Goal: Navigation & Orientation: Find specific page/section

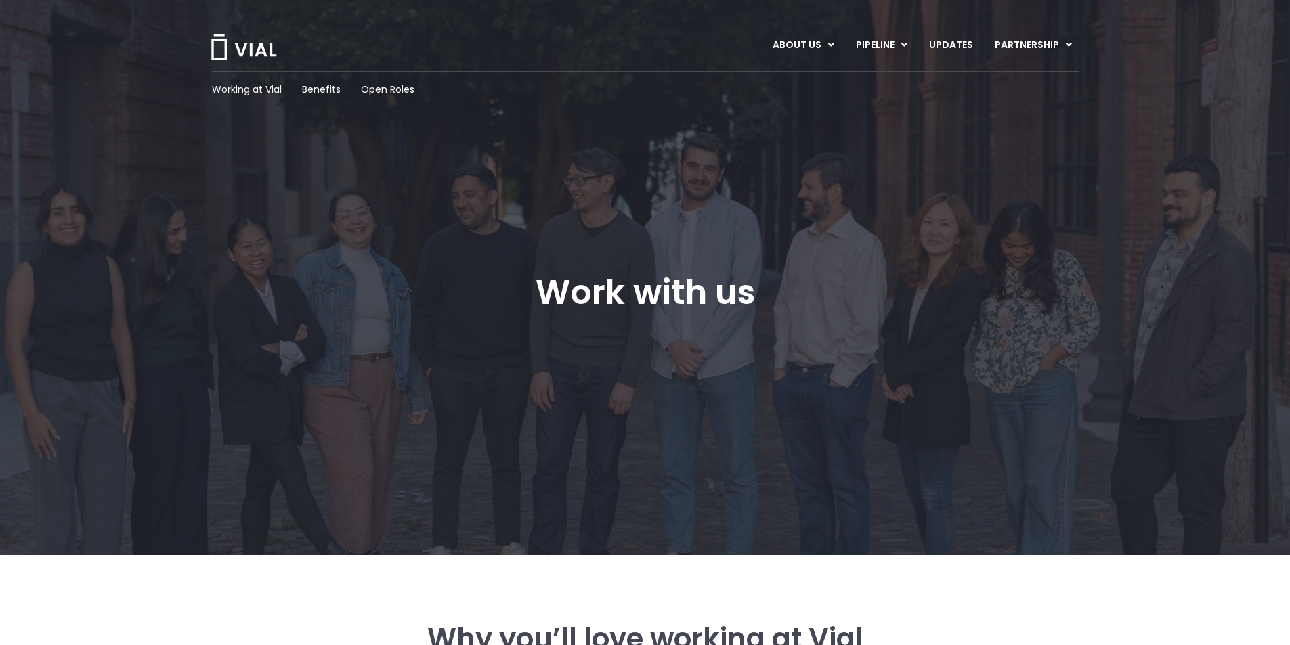
click at [236, 48] on img at bounding box center [244, 47] width 68 height 26
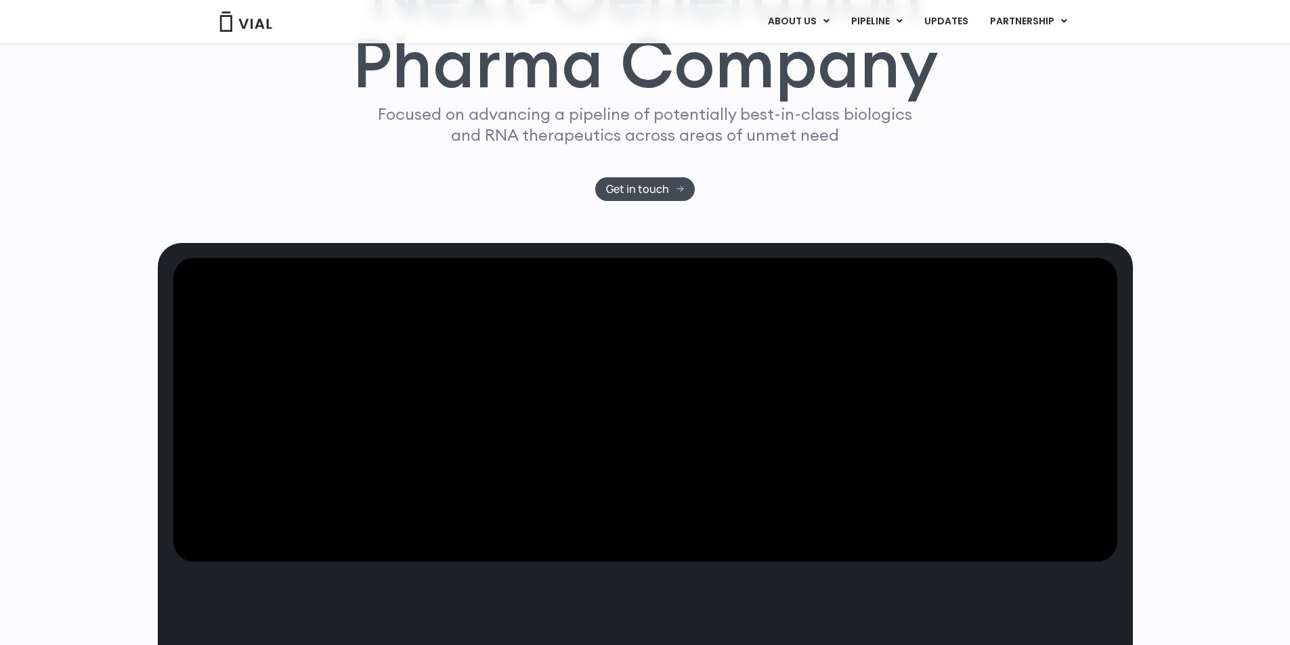
scroll to position [203, 0]
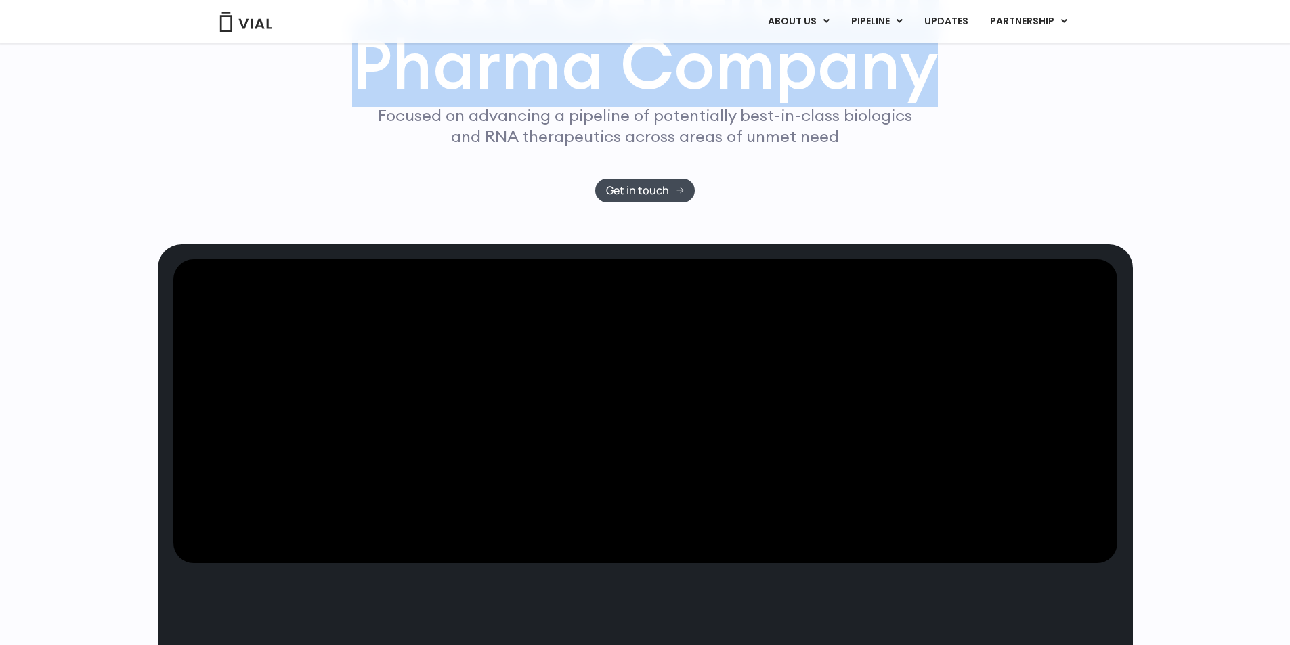
drag, startPoint x: 883, startPoint y: 228, endPoint x: 274, endPoint y: 138, distance: 615.9
click at [274, 139] on div "Next-Generation Pharma Company Focused on advancing a pipeline of potentially b…" at bounding box center [645, 82] width 867 height 240
click at [537, 99] on h1 "Next-Generation Pharma Company" at bounding box center [645, 30] width 586 height 137
drag, startPoint x: 443, startPoint y: 129, endPoint x: 1093, endPoint y: 244, distance: 660.0
click at [1087, 202] on div "Next-Generation Pharma Company Focused on advancing a pipeline of potentially b…" at bounding box center [645, 82] width 975 height 240
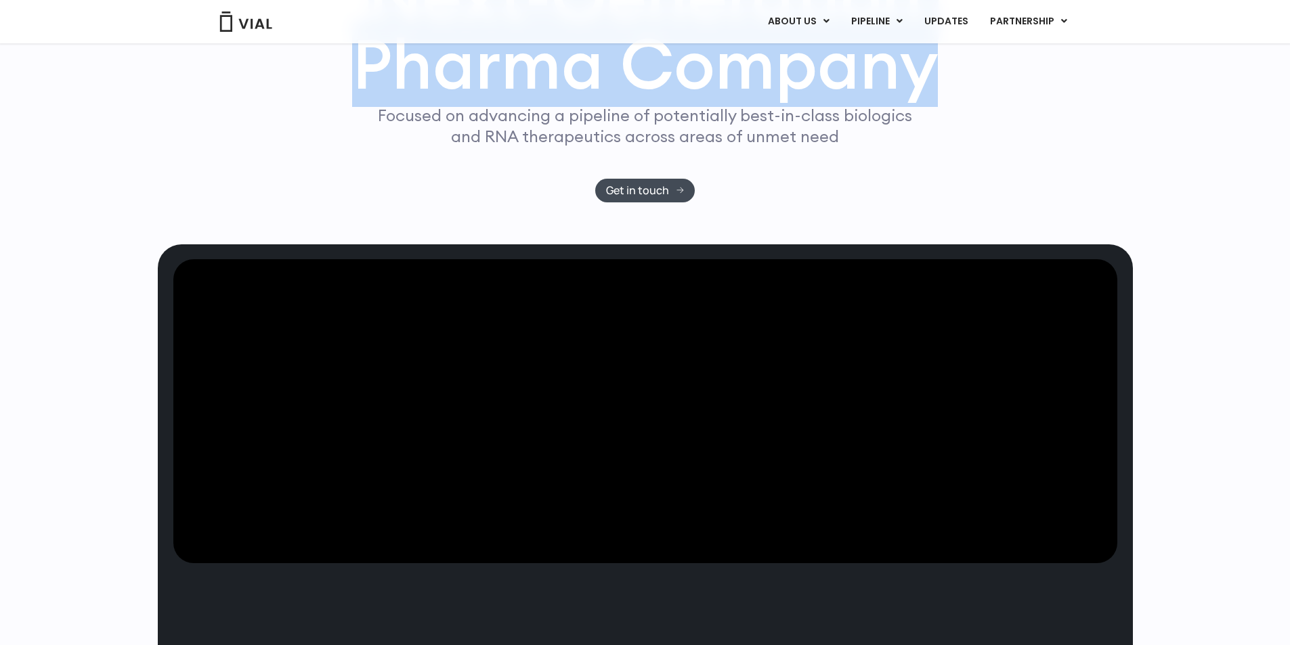
click at [962, 202] on div "Next-Generation Pharma Company Focused on advancing a pipeline of potentially b…" at bounding box center [645, 82] width 867 height 240
click at [941, 202] on div "Next-Generation Pharma Company Focused on advancing a pipeline of potentially b…" at bounding box center [645, 82] width 867 height 240
click at [907, 99] on h1 "Next-Generation Pharma Company" at bounding box center [645, 30] width 586 height 137
drag, startPoint x: 927, startPoint y: 209, endPoint x: 276, endPoint y: 146, distance: 654.2
click at [284, 153] on div "Next-Generation Pharma Company Focused on advancing a pipeline of potentially b…" at bounding box center [645, 82] width 867 height 240
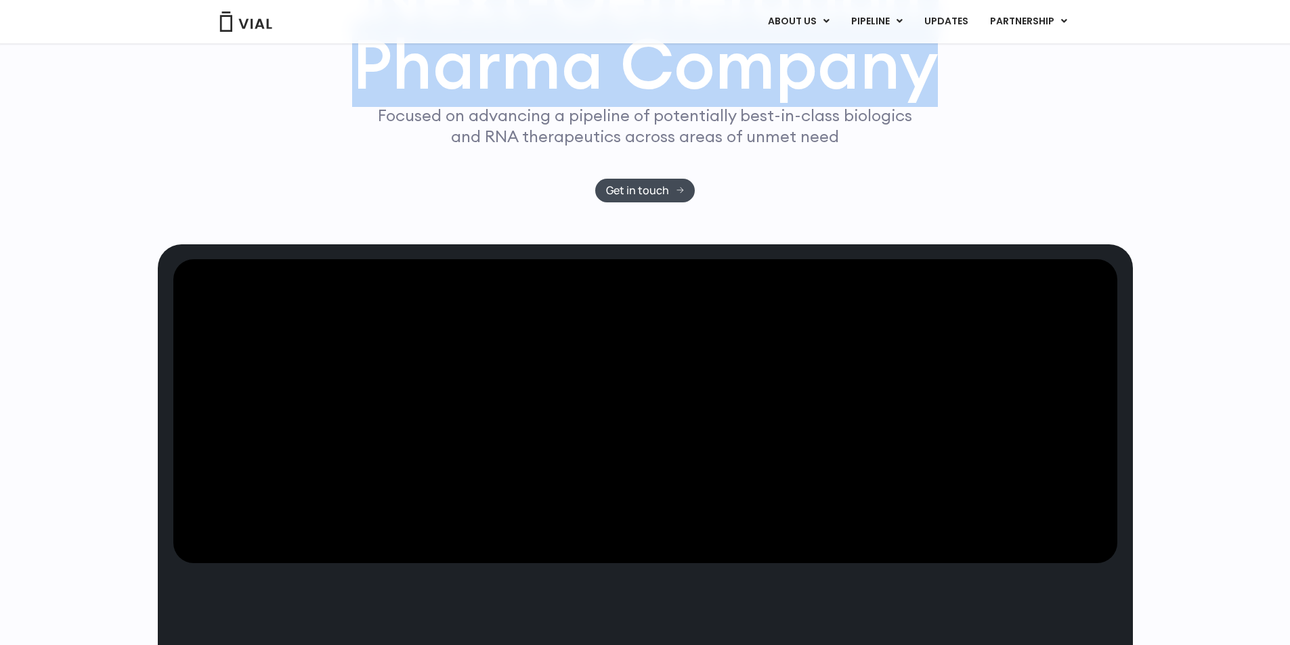
click at [361, 99] on h1 "Next-Generation Pharma Company" at bounding box center [645, 30] width 586 height 137
drag, startPoint x: 368, startPoint y: 114, endPoint x: 955, endPoint y: 198, distance: 593.6
click at [956, 196] on div "Next-Generation Pharma Company Focused on advancing a pipeline of potentially b…" at bounding box center [645, 82] width 867 height 240
click at [777, 99] on h1 "Next-Generation Pharma Company" at bounding box center [645, 30] width 586 height 137
click at [768, 99] on h1 "Next-Generation Pharma Company" at bounding box center [645, 30] width 586 height 137
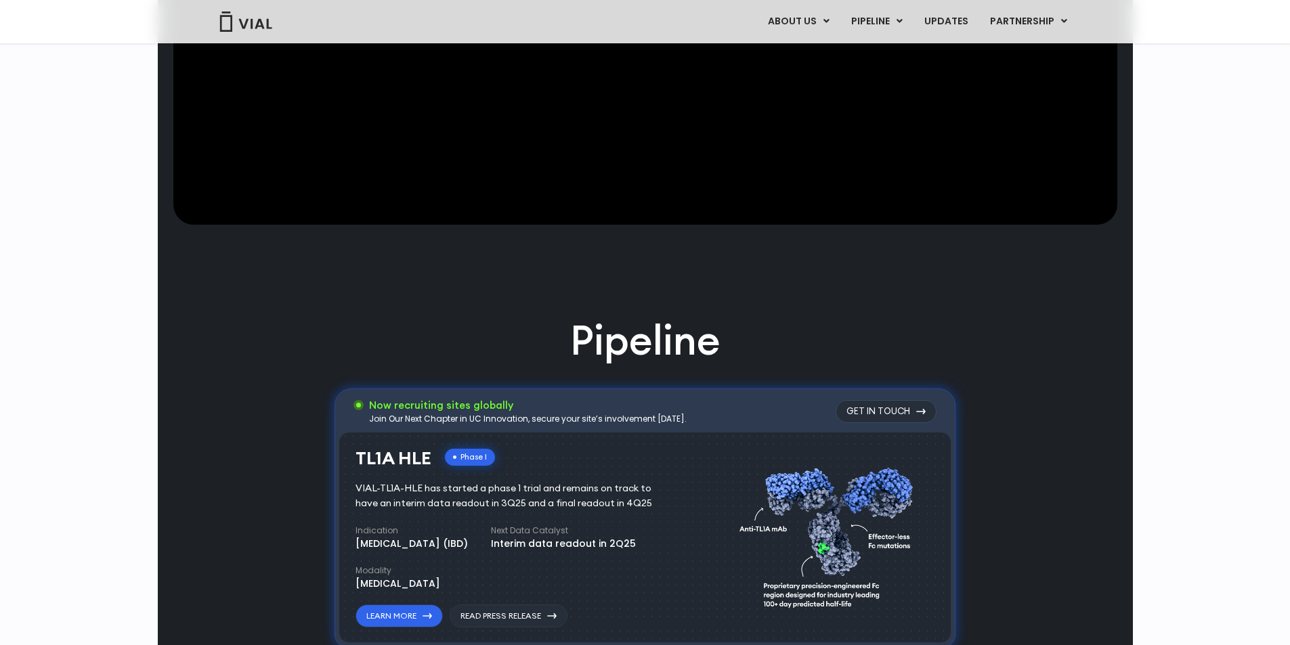
scroll to position [135, 0]
